Goal: Transaction & Acquisition: Purchase product/service

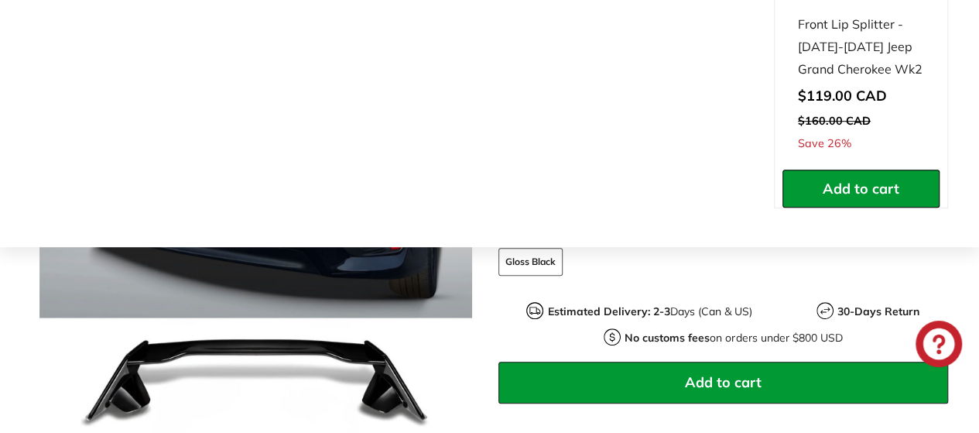
scroll to position [387, 0]
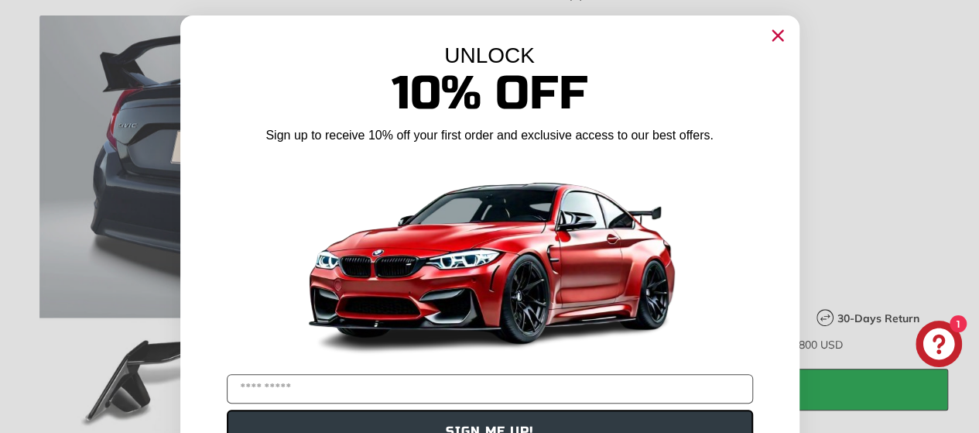
click at [774, 34] on circle "Close dialog" at bounding box center [777, 35] width 23 height 23
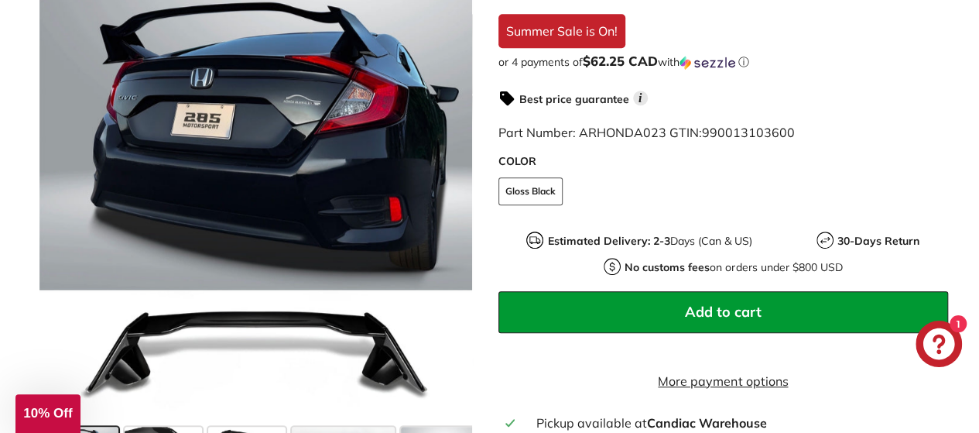
scroll to position [697, 0]
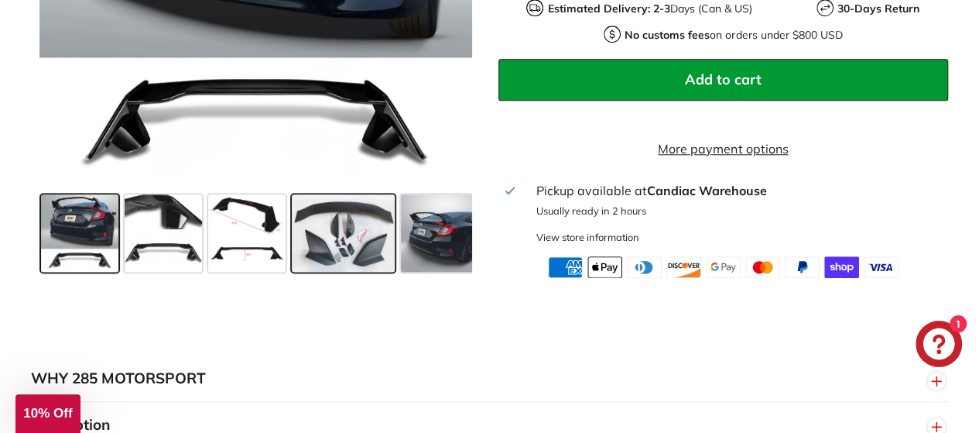
click at [325, 250] on span at bounding box center [343, 232] width 103 height 77
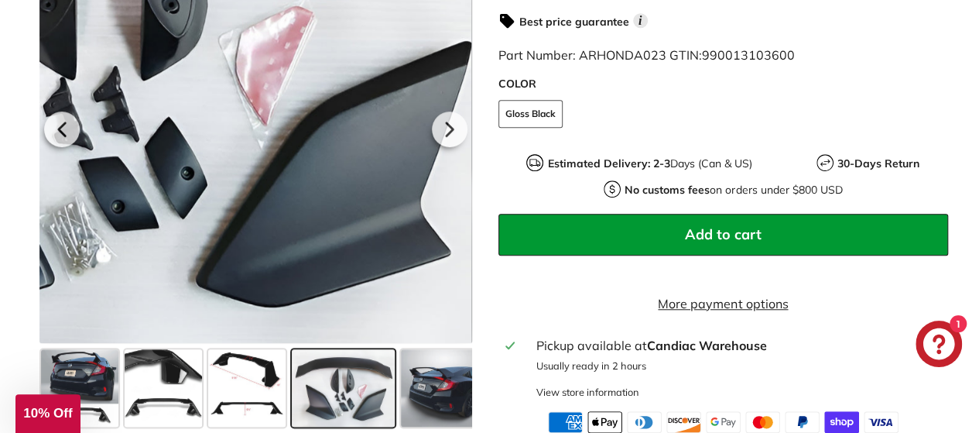
scroll to position [542, 0]
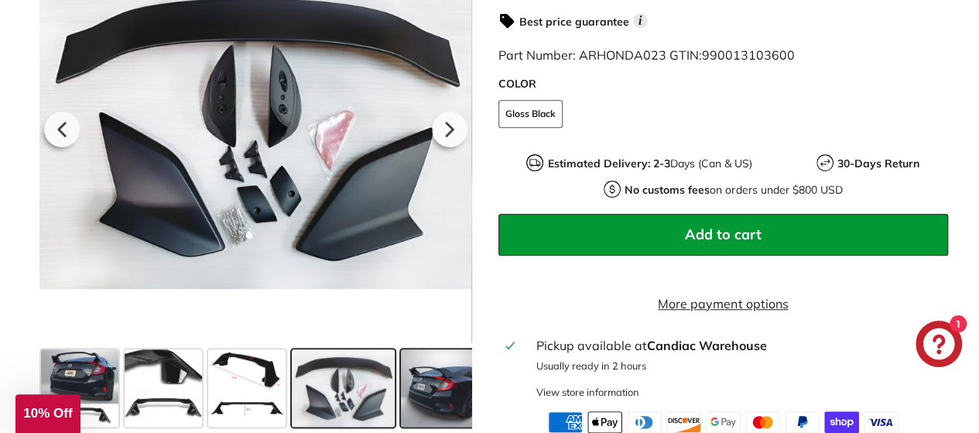
click at [457, 405] on span at bounding box center [439, 387] width 77 height 77
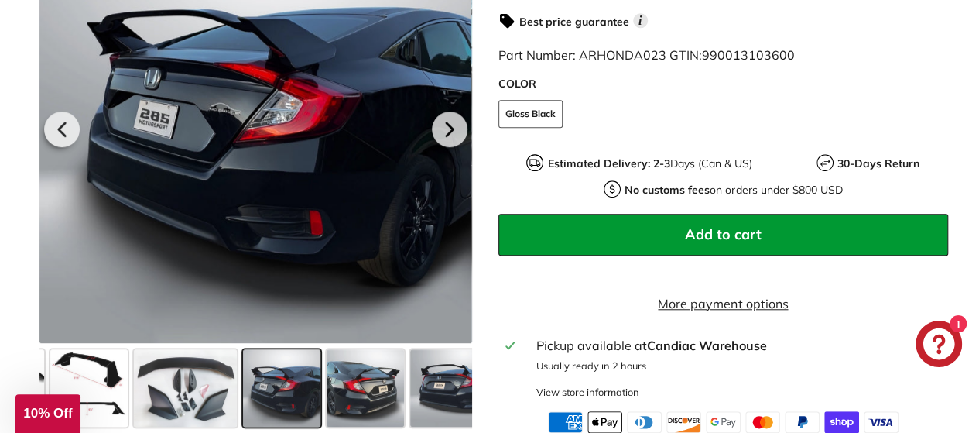
scroll to position [0, 183]
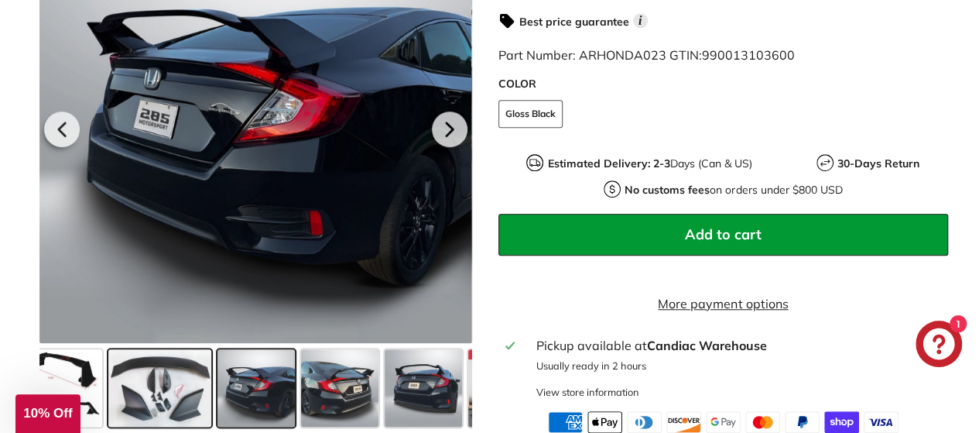
click at [177, 398] on span at bounding box center [159, 387] width 103 height 77
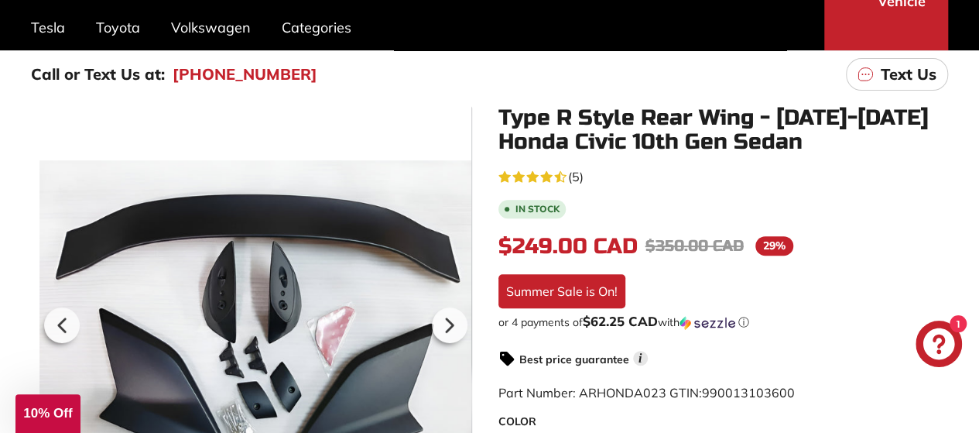
scroll to position [155, 0]
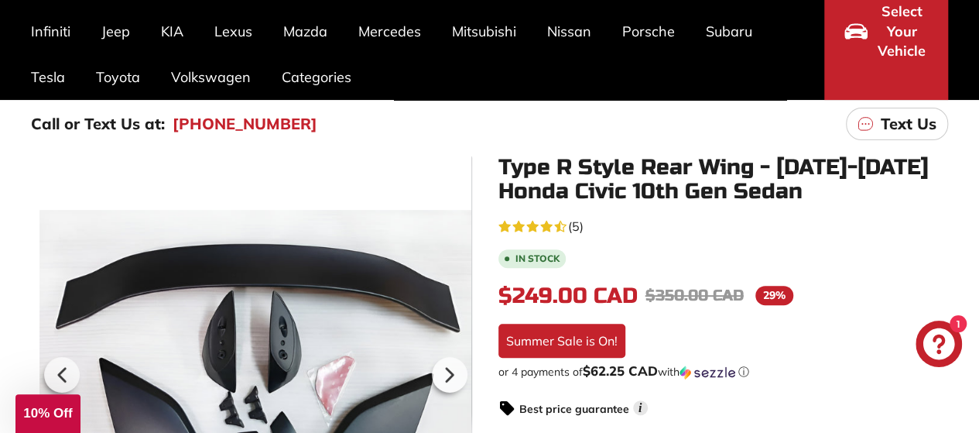
click at [523, 298] on span "$249.00 CAD" at bounding box center [568, 296] width 139 height 26
drag, startPoint x: 522, startPoint y: 297, endPoint x: 595, endPoint y: 283, distance: 74.0
click at [590, 283] on span "$249.00 CAD" at bounding box center [568, 296] width 139 height 26
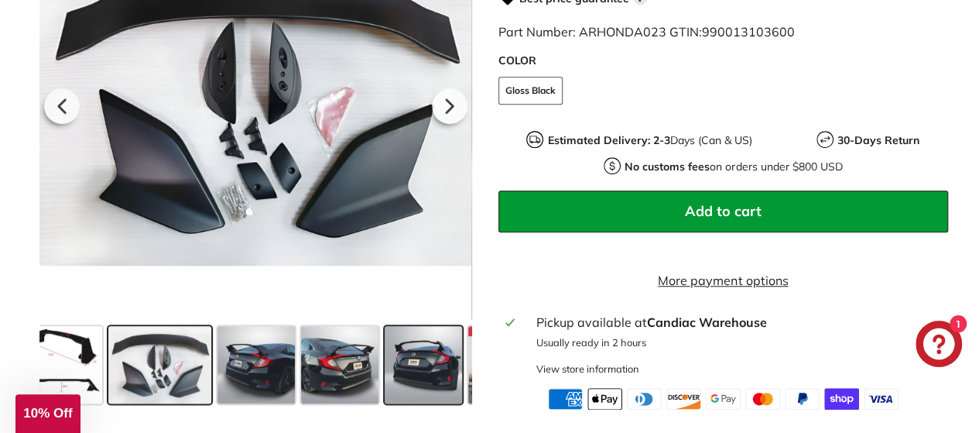
scroll to position [542, 0]
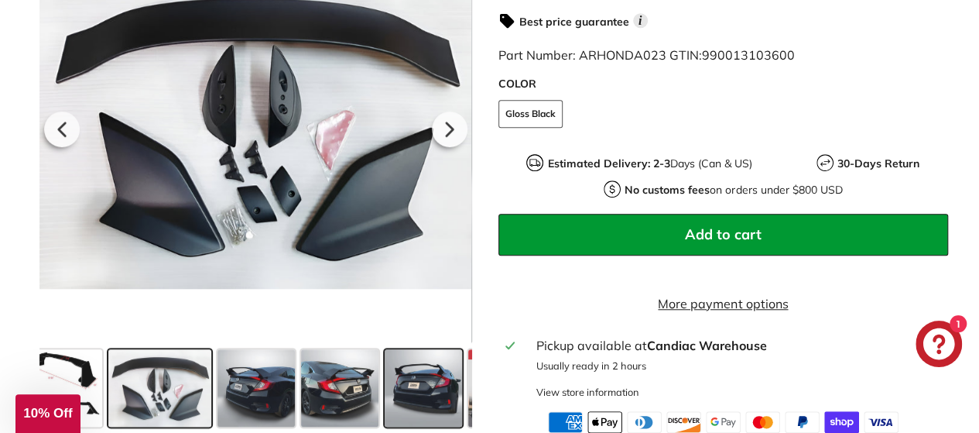
click at [421, 408] on span at bounding box center [423, 387] width 77 height 77
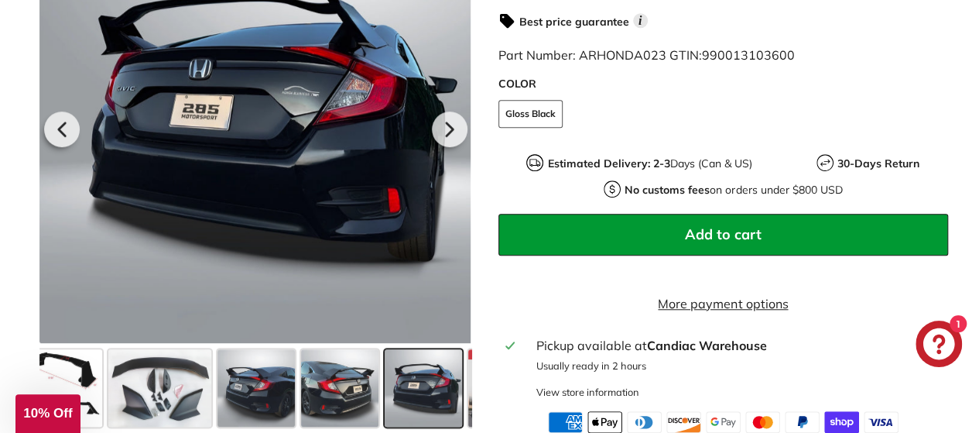
scroll to position [0, 259]
